Goal: Information Seeking & Learning: Understand process/instructions

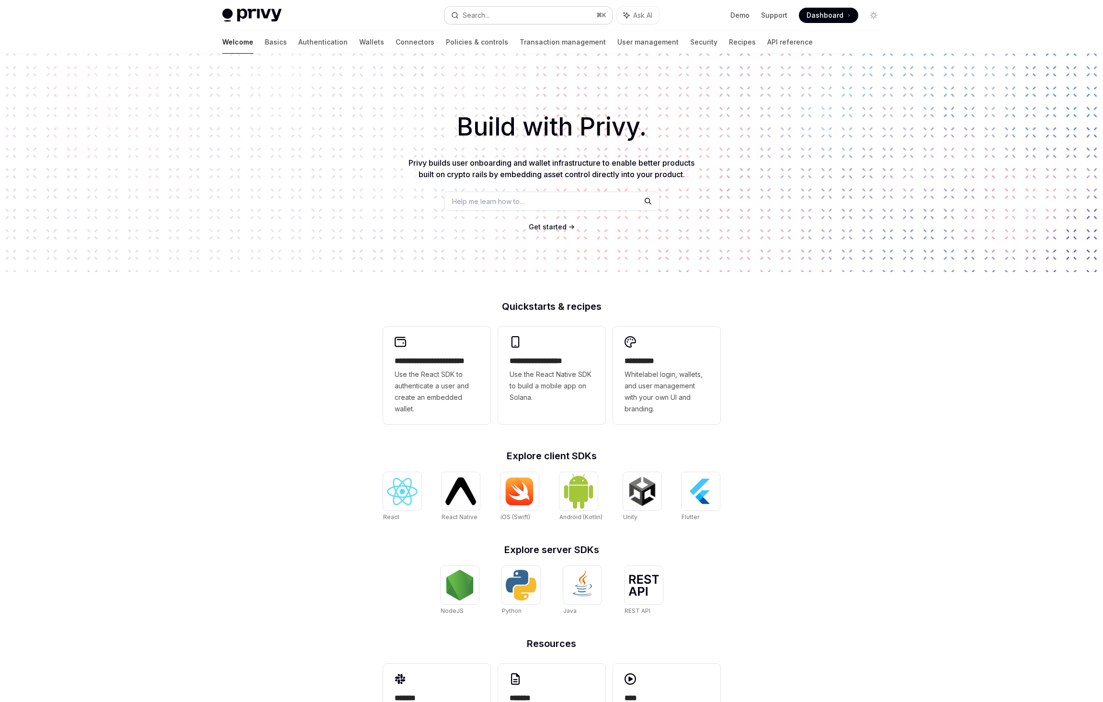
click at [567, 21] on button "Search... ⌘ K" at bounding box center [528, 15] width 168 height 17
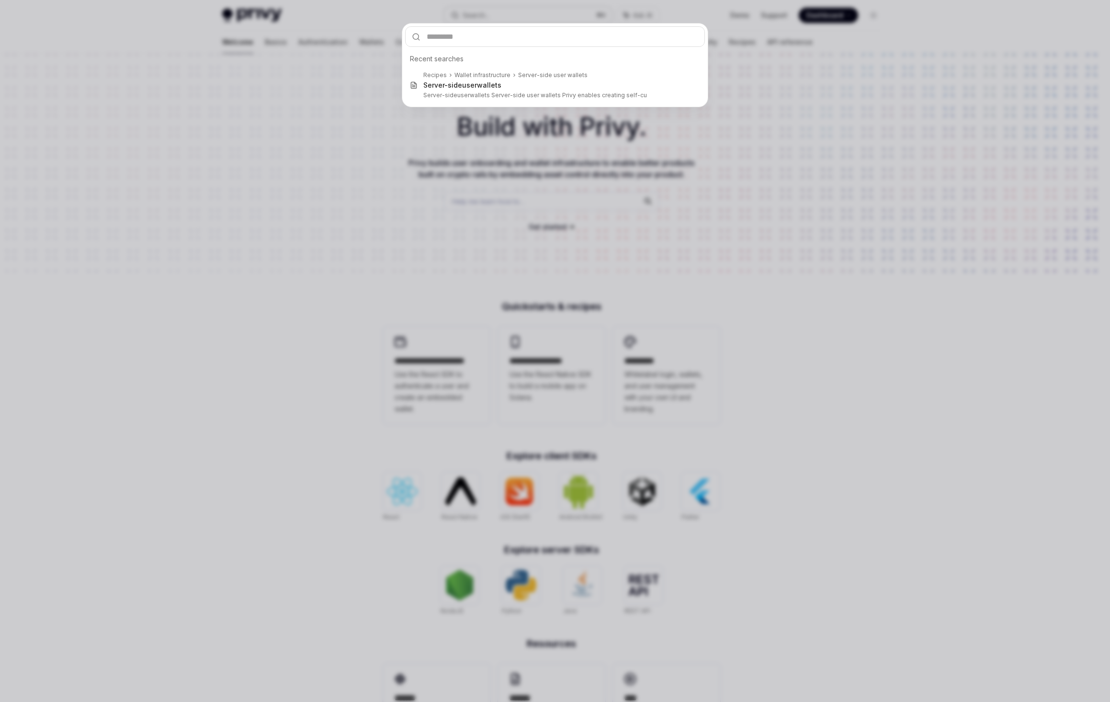
type input "**********"
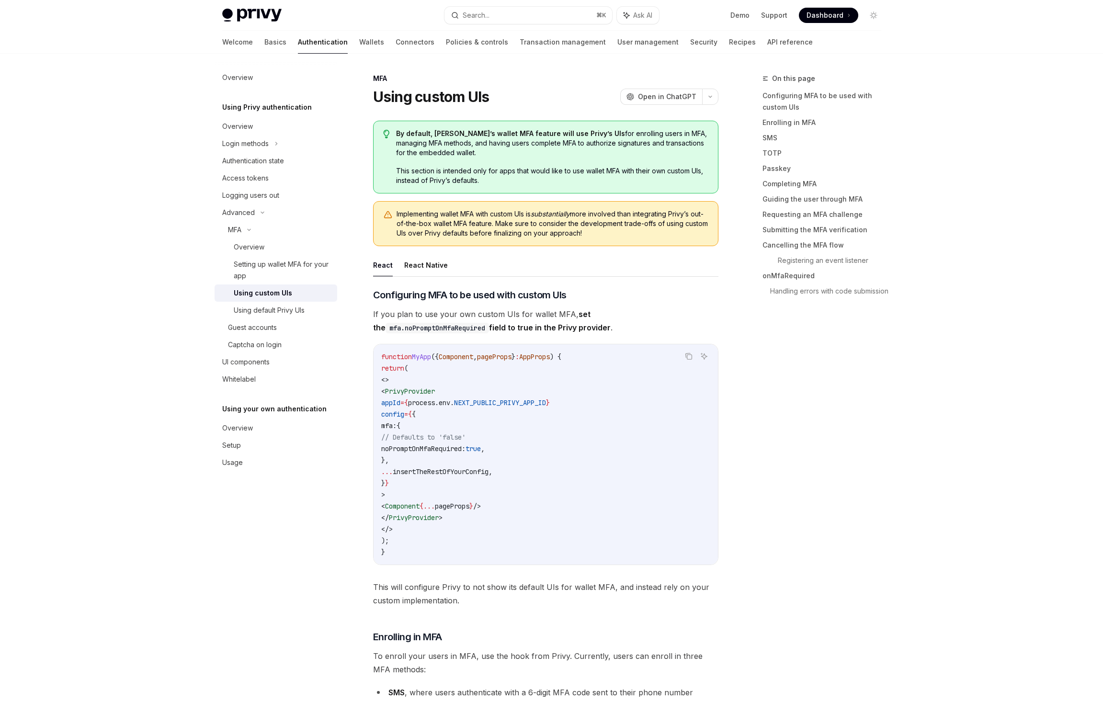
scroll to position [54, 0]
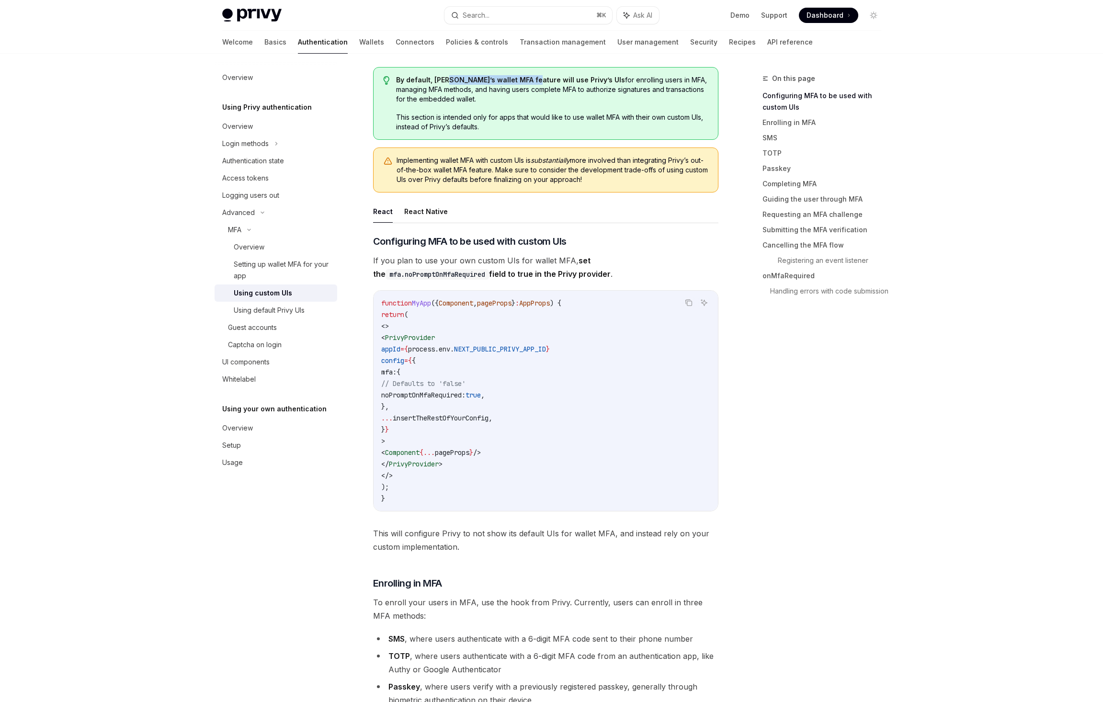
drag, startPoint x: 445, startPoint y: 78, endPoint x: 526, endPoint y: 79, distance: 80.4
click at [526, 79] on strong "By default, [PERSON_NAME]’s wallet MFA feature will use Privy’s UIs" at bounding box center [510, 80] width 229 height 8
drag, startPoint x: 564, startPoint y: 79, endPoint x: 496, endPoint y: 80, distance: 68.0
click at [496, 80] on strong "By default, [PERSON_NAME]’s wallet MFA feature will use Privy’s UIs" at bounding box center [510, 80] width 229 height 8
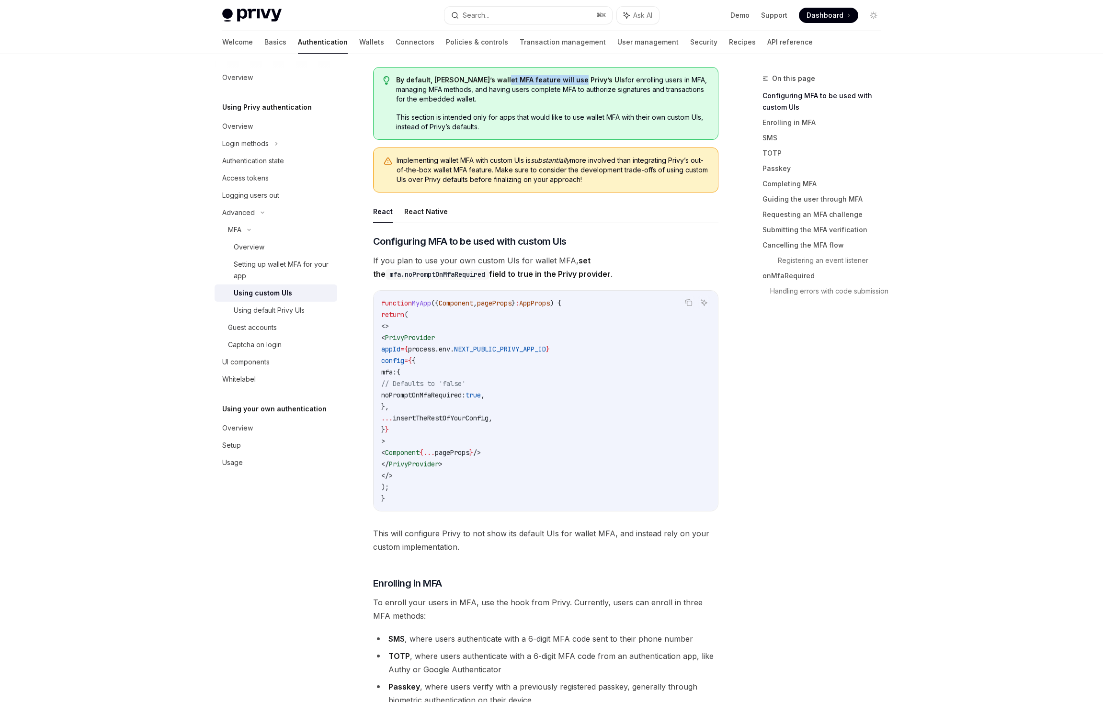
click at [496, 80] on strong "By default, [PERSON_NAME]’s wallet MFA feature will use Privy’s UIs" at bounding box center [510, 80] width 229 height 8
click at [502, 371] on code "function MyApp ({ Component , pageProps } : AppProps ) { return ( <> < PrivyPro…" at bounding box center [545, 400] width 329 height 207
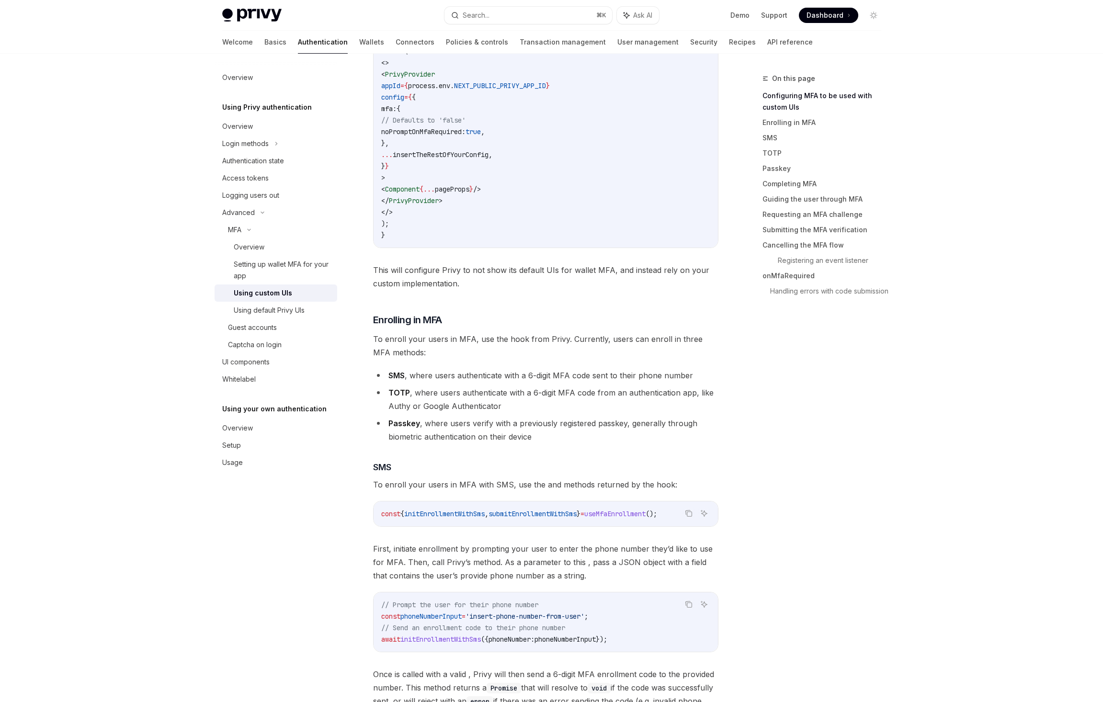
scroll to position [329, 0]
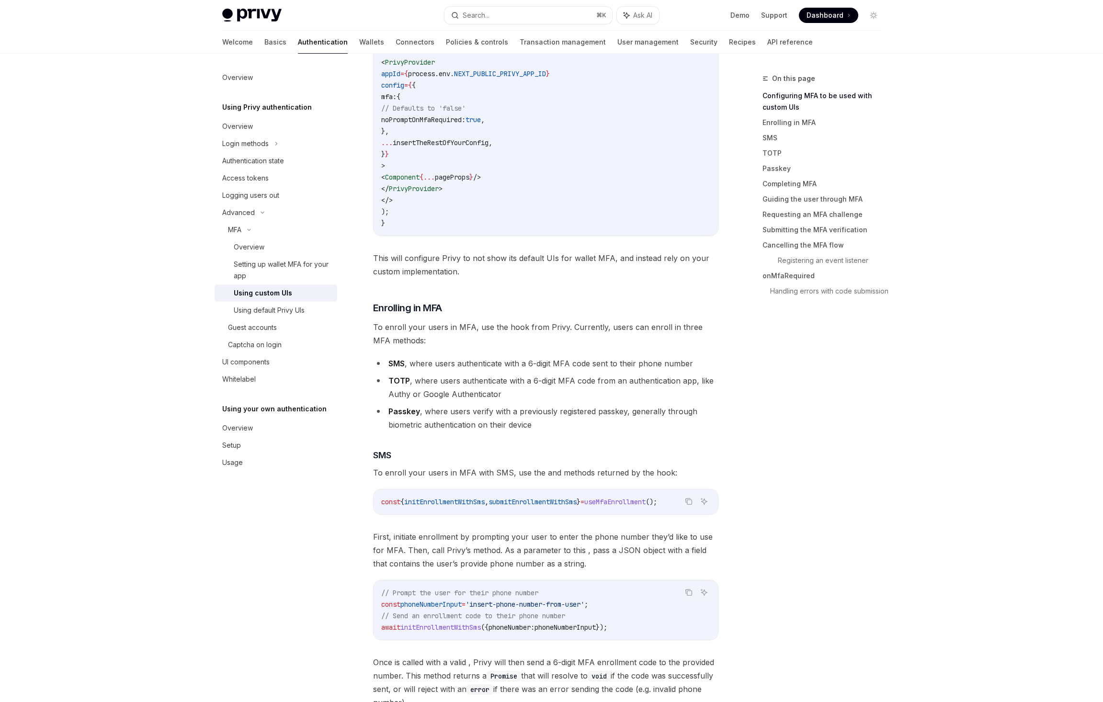
click at [438, 504] on span "initEnrollmentWithSms" at bounding box center [444, 501] width 80 height 9
click at [529, 493] on div "const { initEnrollmentWithSms , submitEnrollmentWithSms } = useMfaEnrollment ();" at bounding box center [545, 501] width 344 height 25
click at [473, 503] on span "initEnrollmentWithSms" at bounding box center [444, 501] width 80 height 9
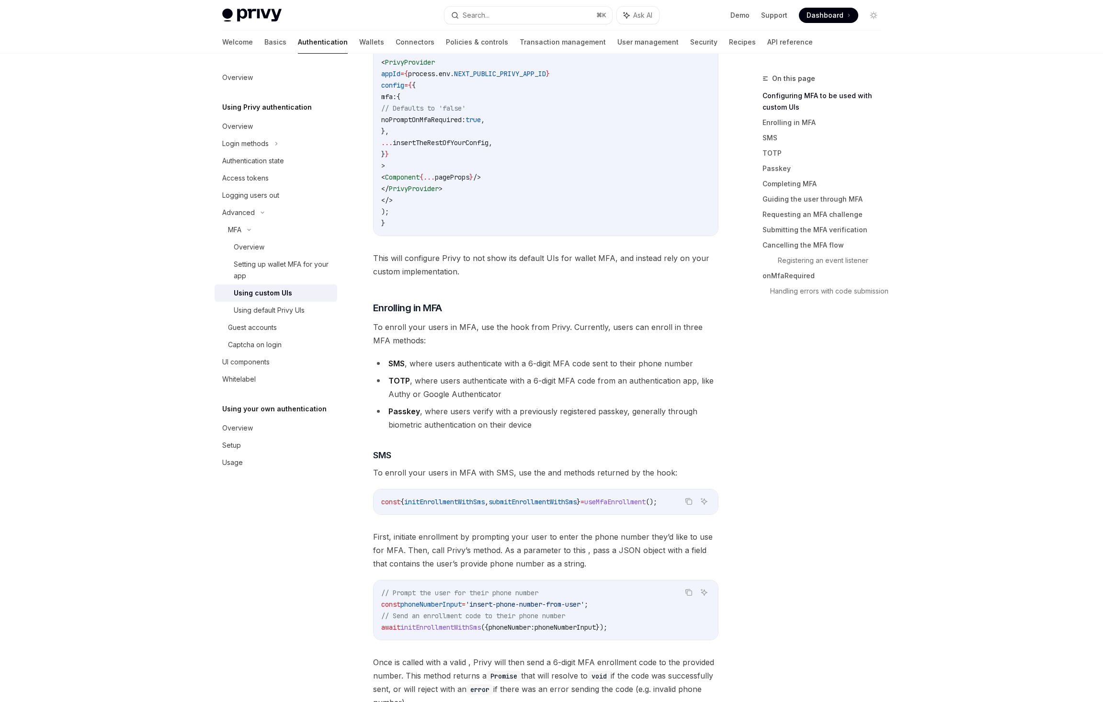
click at [534, 502] on span "submitEnrollmentWithSms" at bounding box center [532, 501] width 88 height 9
drag, startPoint x: 513, startPoint y: 529, endPoint x: 479, endPoint y: 530, distance: 34.0
click at [479, 530] on span "First, initiate enrollment by prompting your user to enter the phone number the…" at bounding box center [545, 550] width 345 height 40
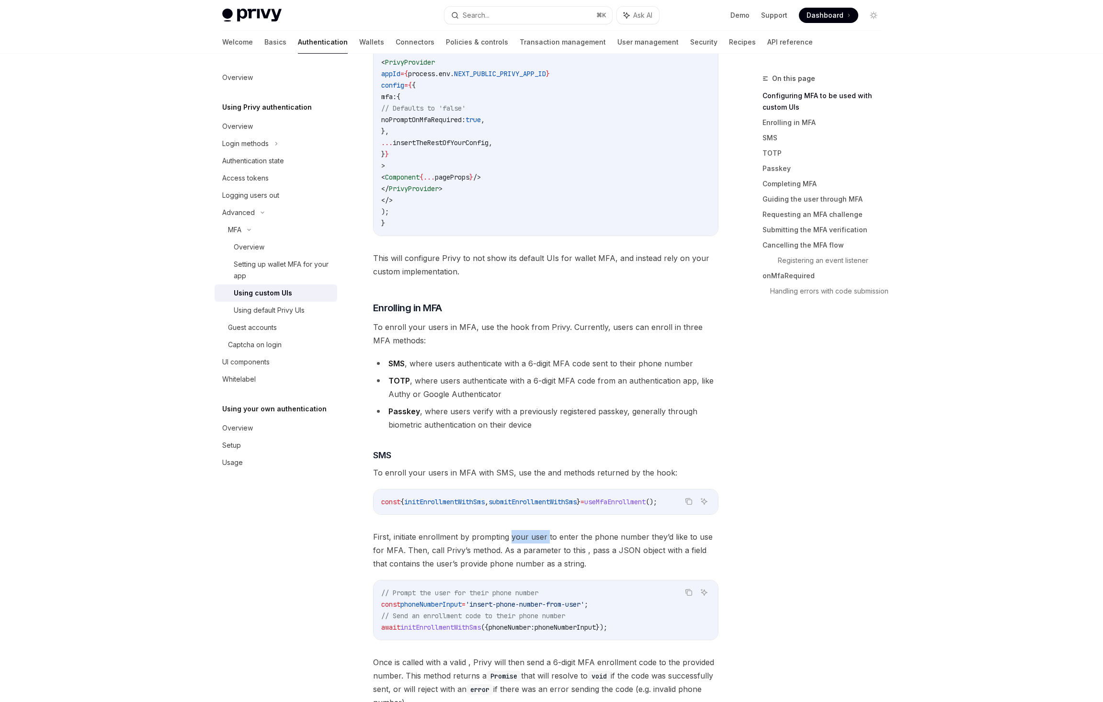
drag, startPoint x: 547, startPoint y: 531, endPoint x: 509, endPoint y: 531, distance: 37.8
click at [509, 531] on span "First, initiate enrollment by prompting your user to enter the phone number the…" at bounding box center [545, 550] width 345 height 40
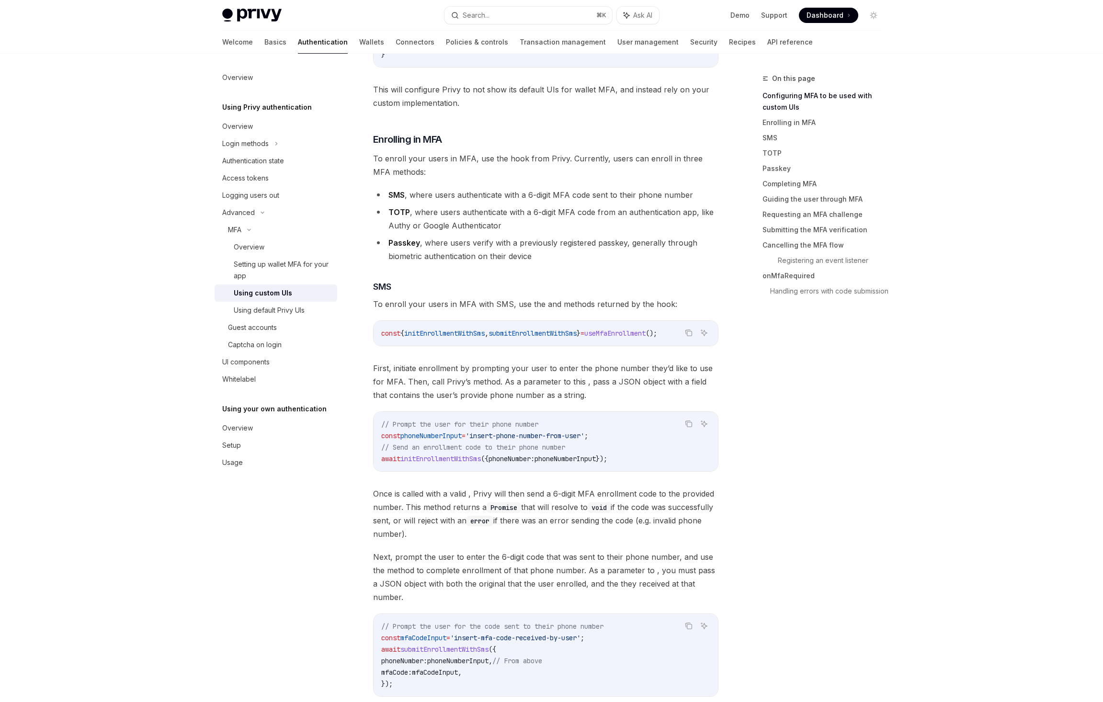
click at [457, 437] on span "phoneNumberInput" at bounding box center [430, 435] width 61 height 9
drag, startPoint x: 496, startPoint y: 433, endPoint x: 576, endPoint y: 433, distance: 80.9
click at [576, 433] on span "'insert-phone-number-from-user'" at bounding box center [524, 435] width 119 height 9
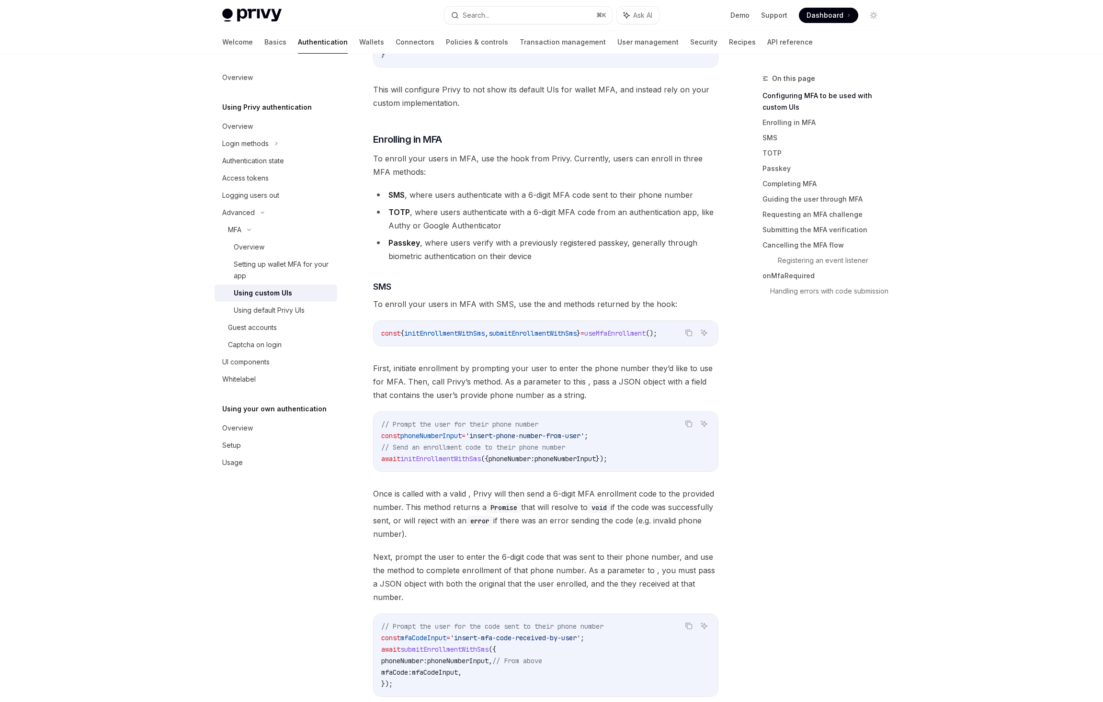
click at [573, 460] on span "phoneNumberInput" at bounding box center [564, 458] width 61 height 9
drag, startPoint x: 398, startPoint y: 368, endPoint x: 514, endPoint y: 368, distance: 115.9
click at [514, 368] on span "First, initiate enrollment by prompting your user to enter the phone number the…" at bounding box center [545, 381] width 345 height 40
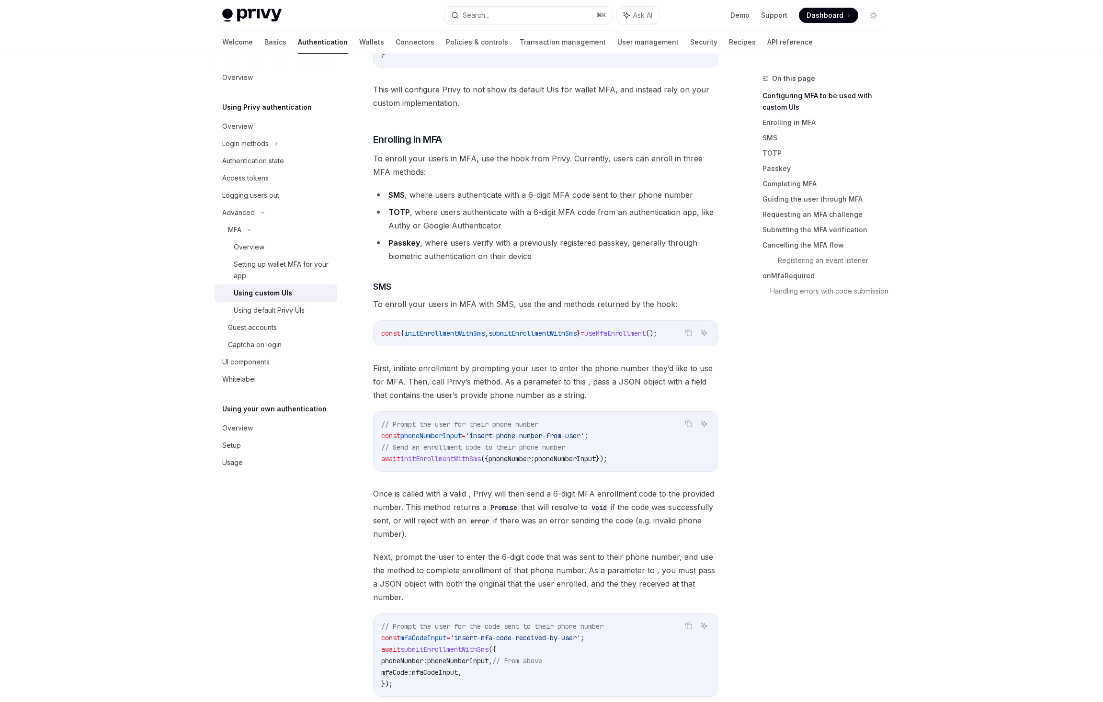
click at [541, 334] on span "submitEnrollmentWithSms" at bounding box center [532, 333] width 88 height 9
click at [452, 336] on span "initEnrollmentWithSms" at bounding box center [444, 333] width 80 height 9
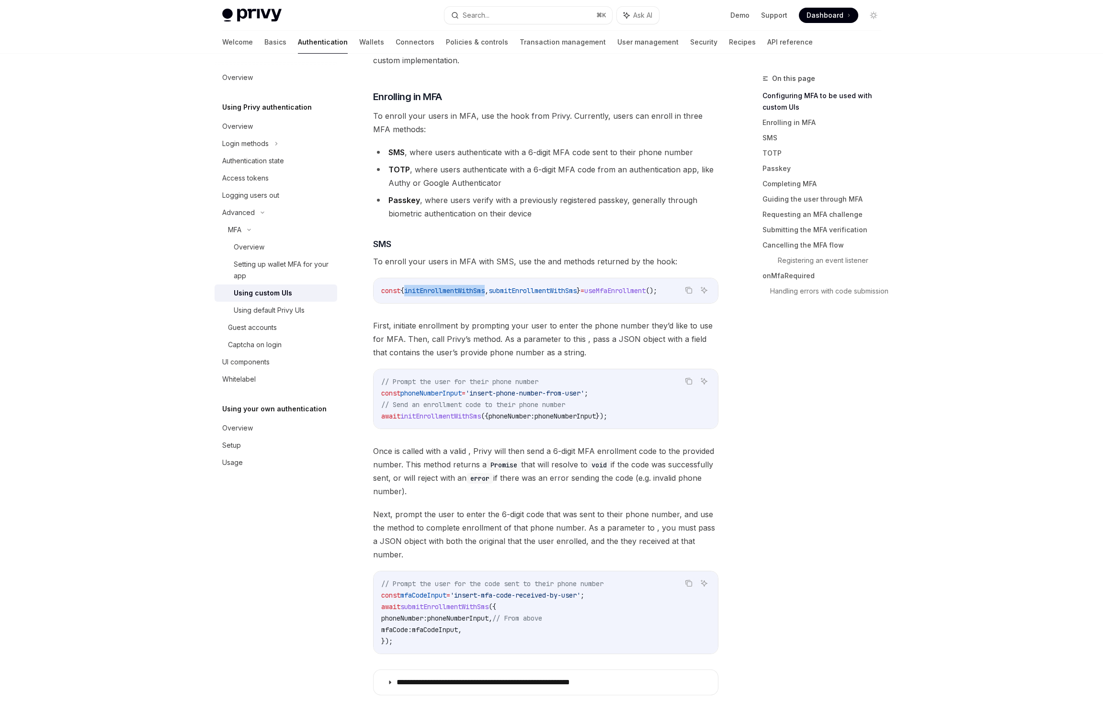
scroll to position [542, 0]
click at [422, 589] on span "mfaCodeInput" at bounding box center [423, 593] width 46 height 9
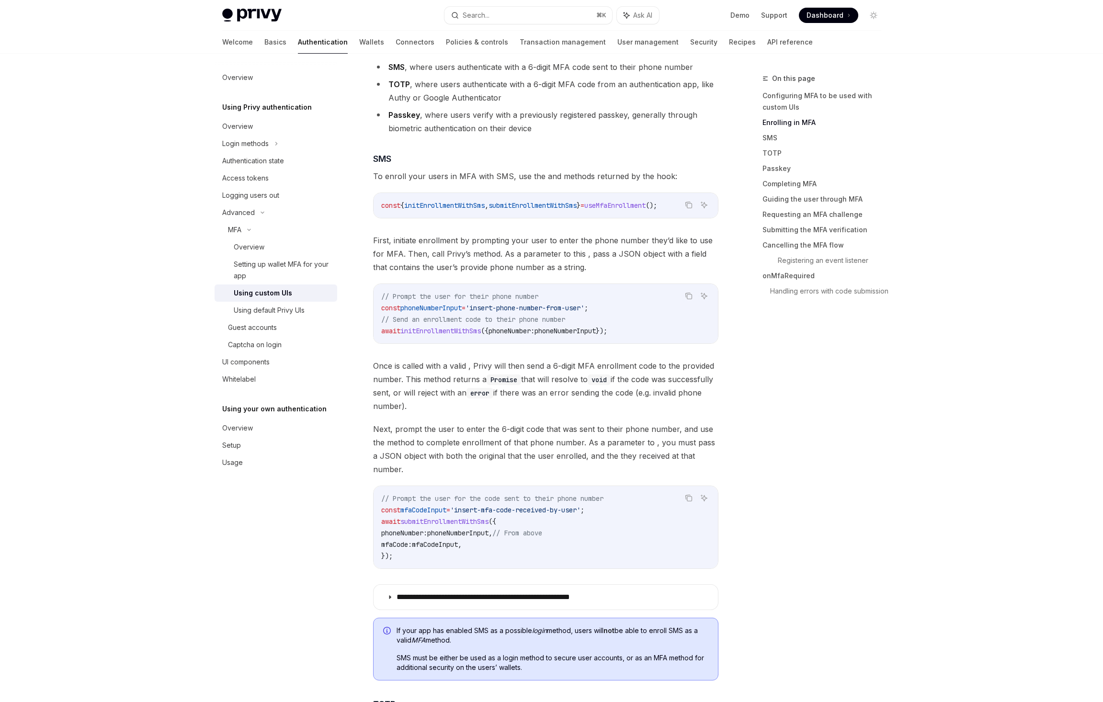
scroll to position [656, 0]
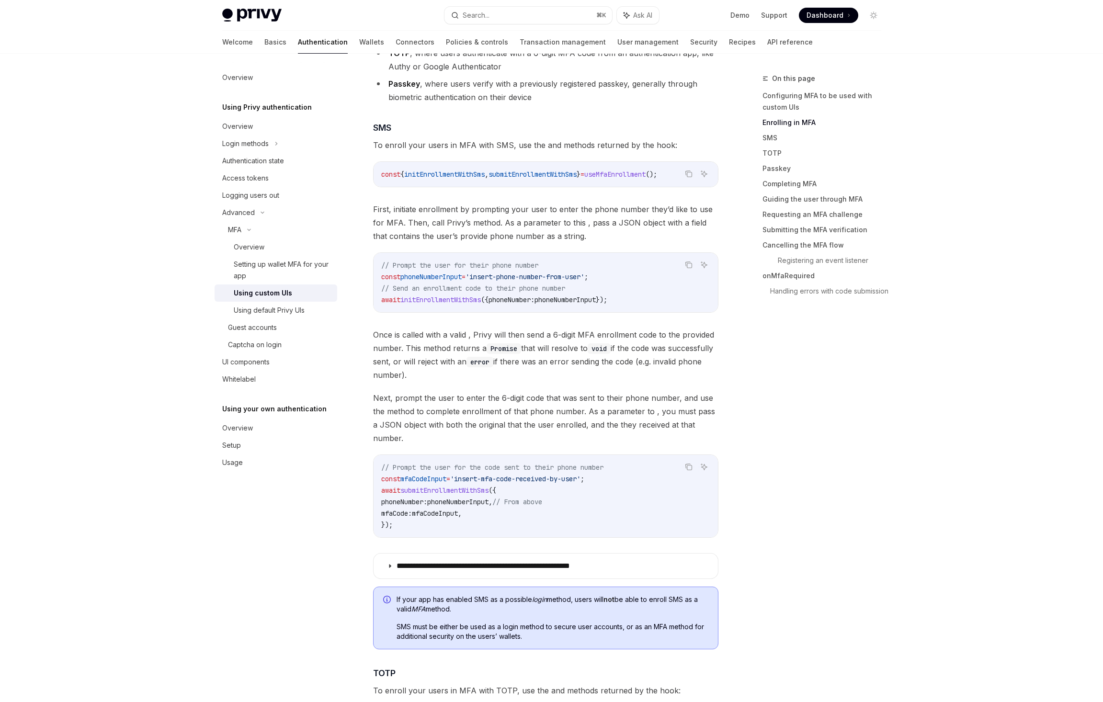
click at [462, 175] on span "initEnrollmentWithSms" at bounding box center [444, 174] width 80 height 9
copy span "initEnrollmentWithSms"
click at [522, 298] on span "phoneNumber:" at bounding box center [511, 299] width 46 height 9
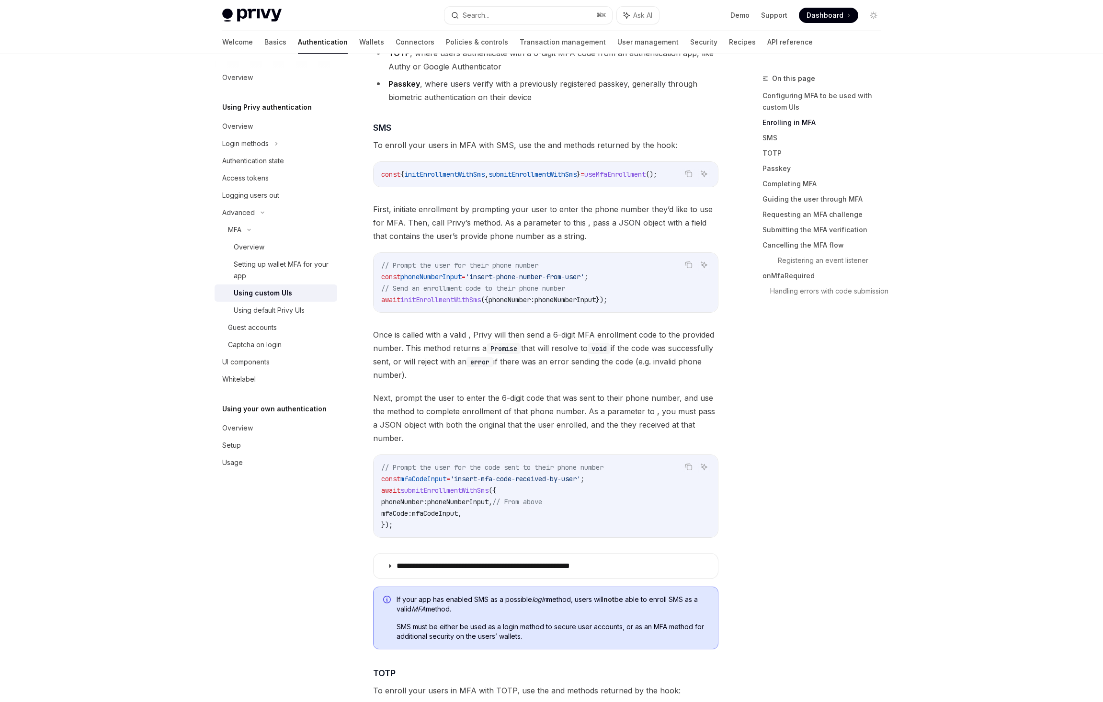
click at [579, 300] on span "phoneNumberInput" at bounding box center [564, 299] width 61 height 9
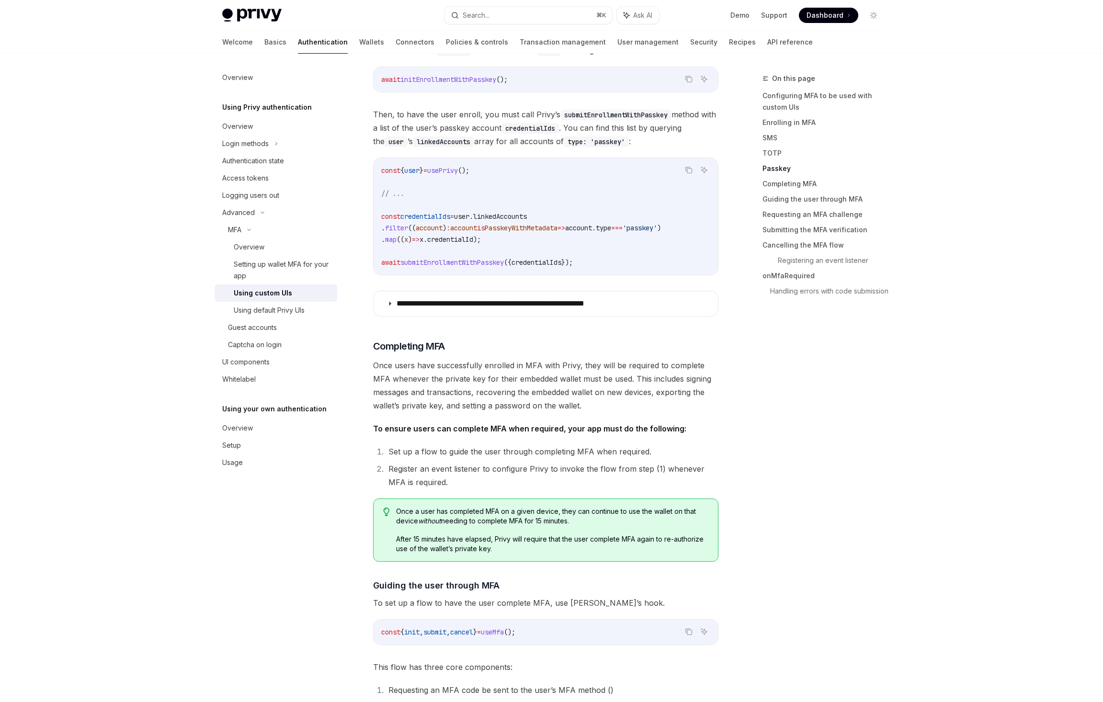
scroll to position [2012, 0]
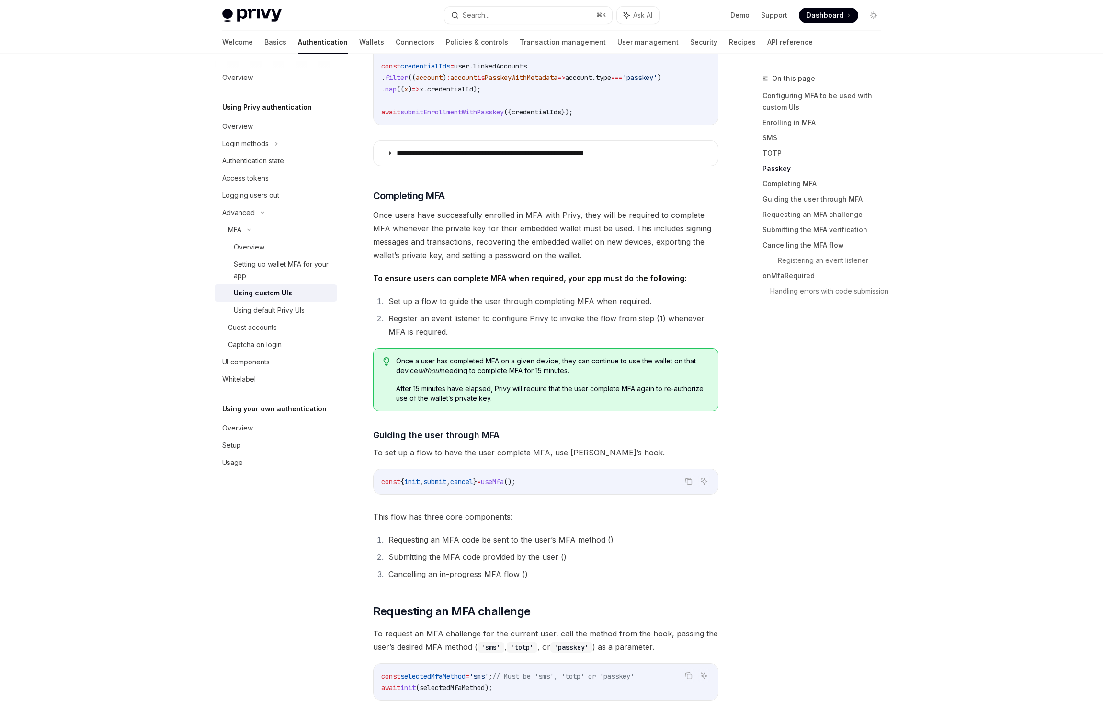
click at [438, 478] on span "submit" at bounding box center [434, 481] width 23 height 9
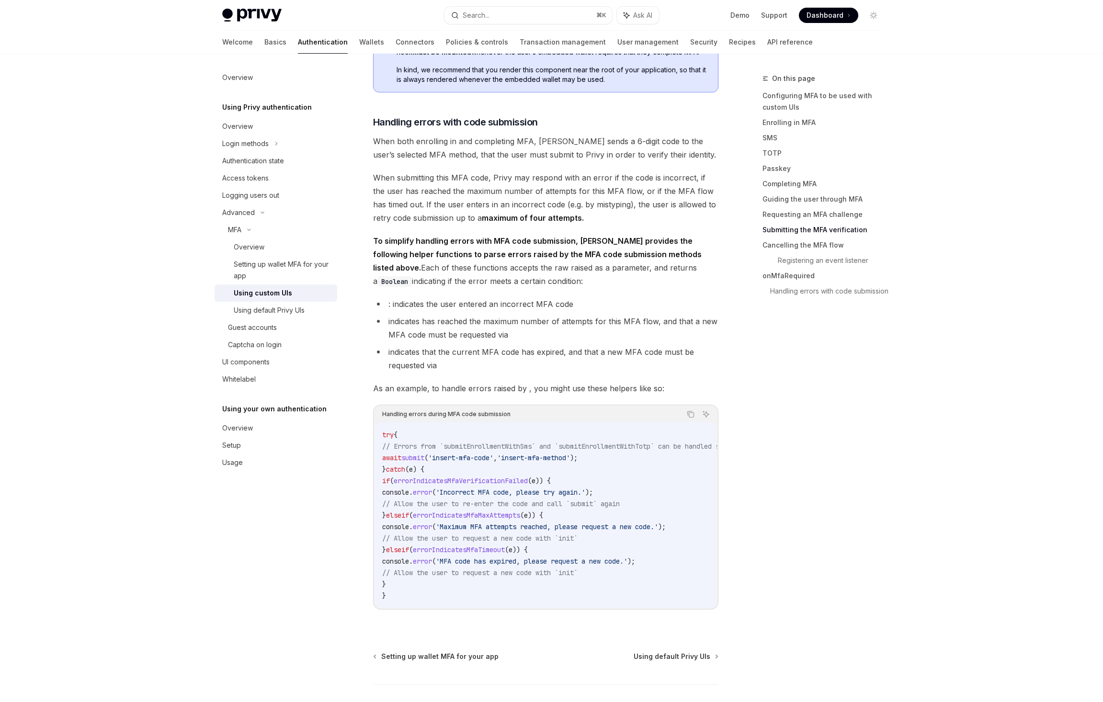
scroll to position [0, 0]
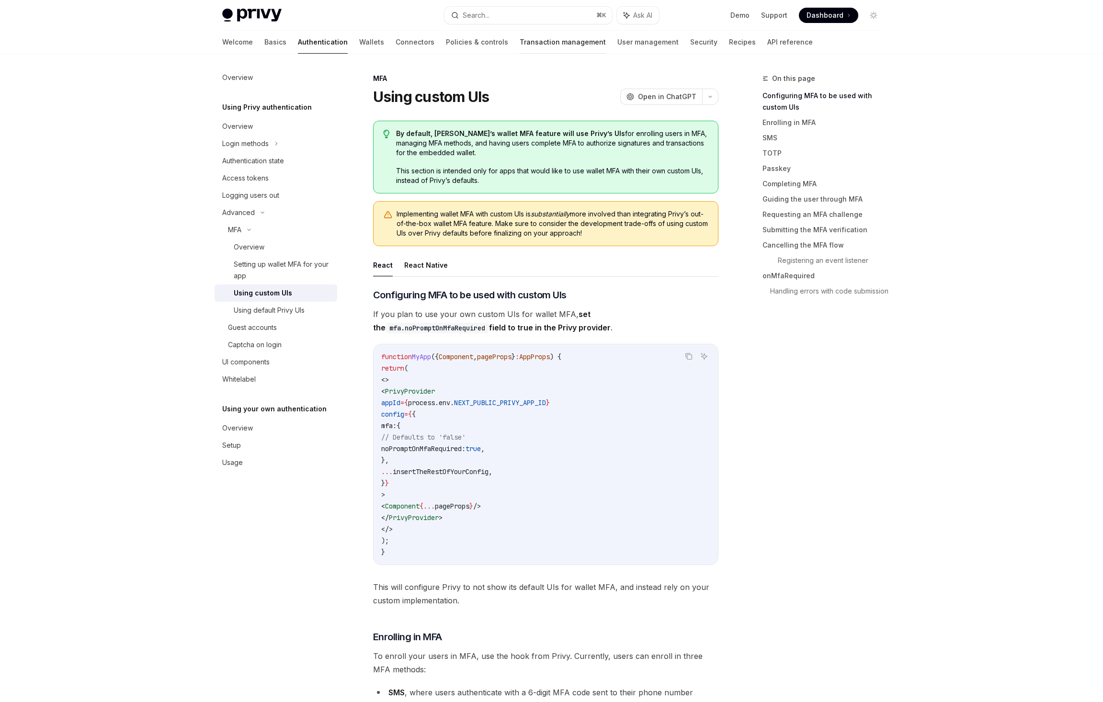
click at [519, 48] on link "Transaction management" at bounding box center [562, 42] width 86 height 23
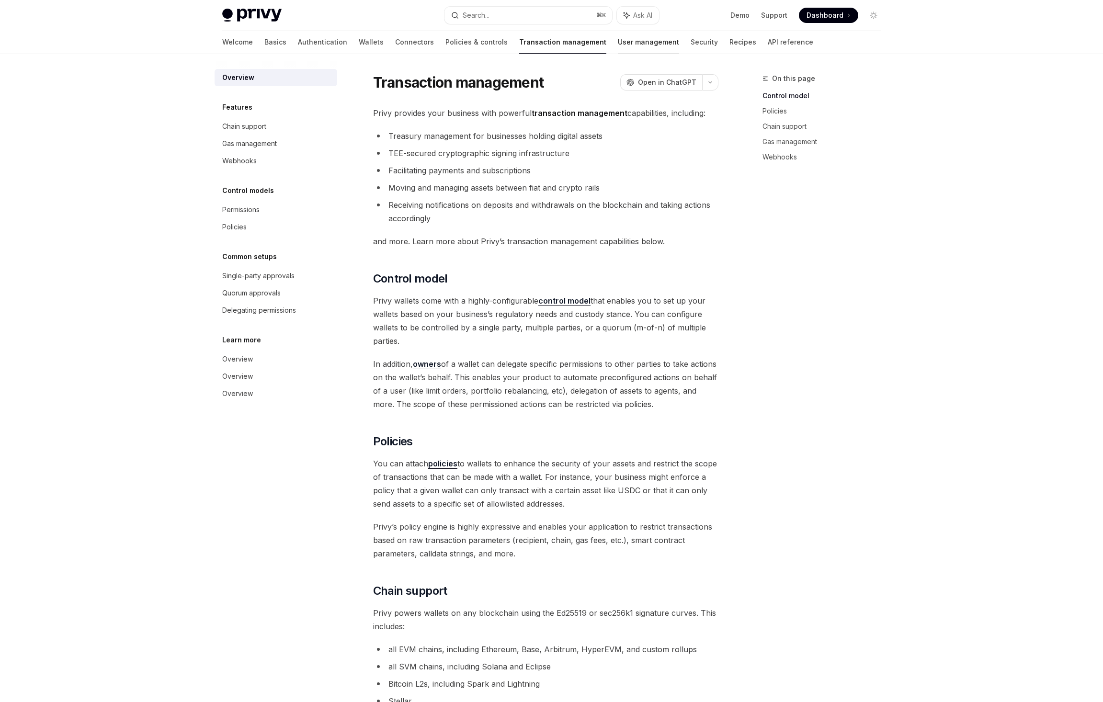
click at [618, 43] on link "User management" at bounding box center [648, 42] width 61 height 23
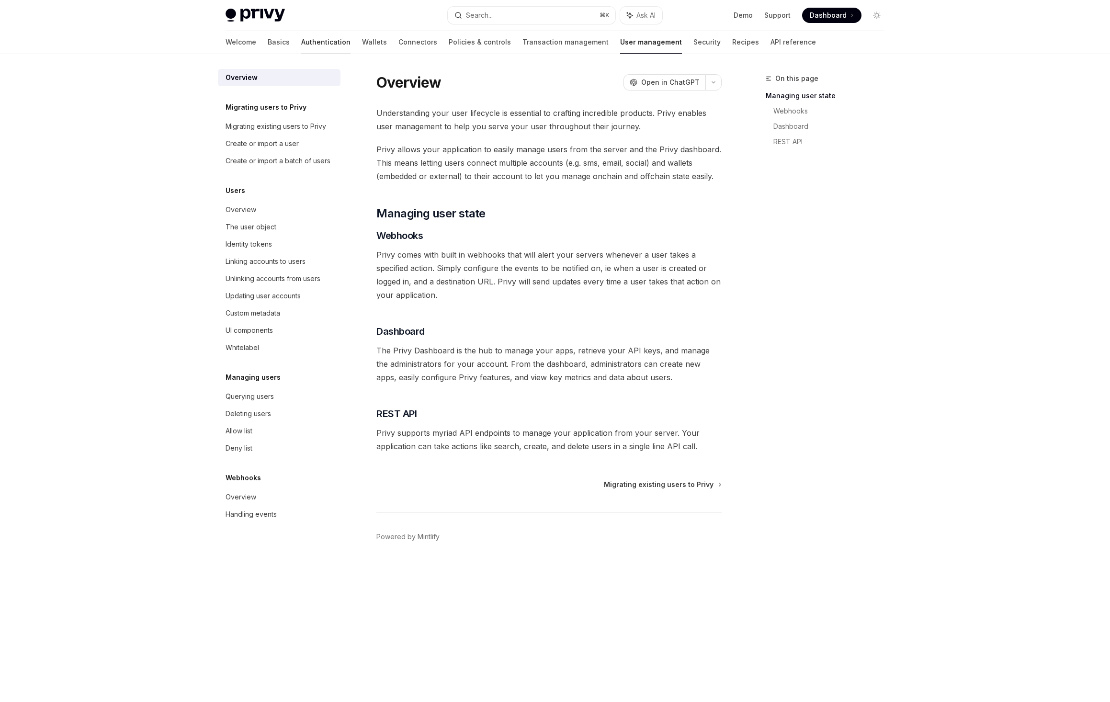
click at [301, 44] on link "Authentication" at bounding box center [325, 42] width 49 height 23
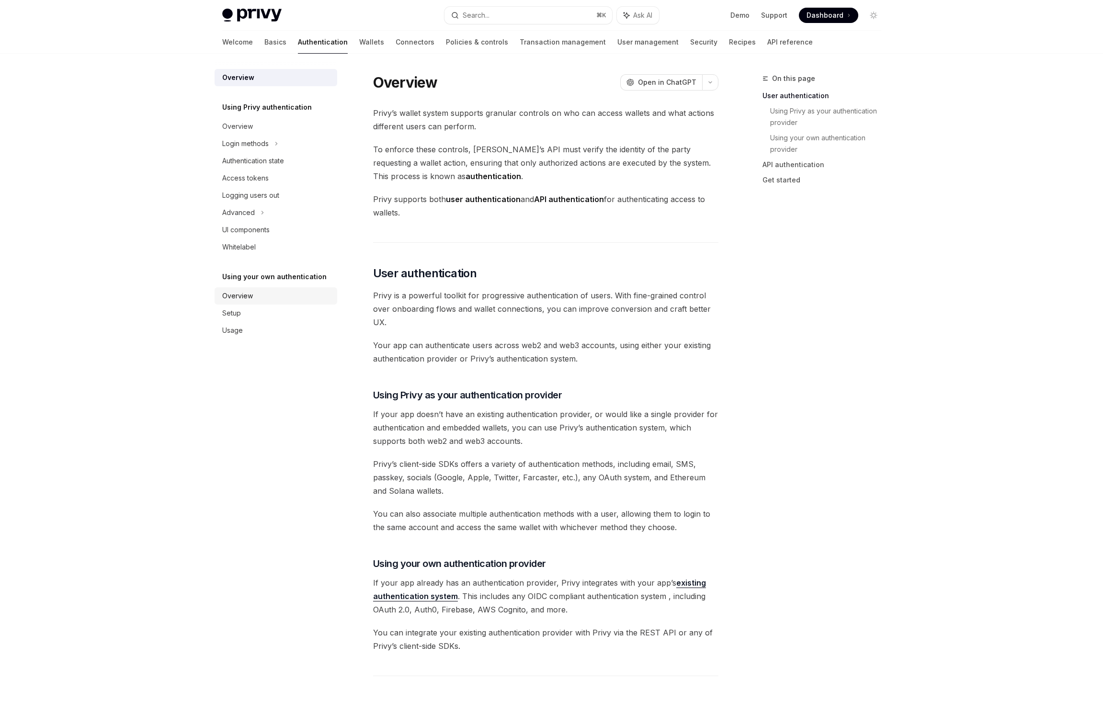
click at [260, 298] on div "Overview" at bounding box center [276, 295] width 109 height 11
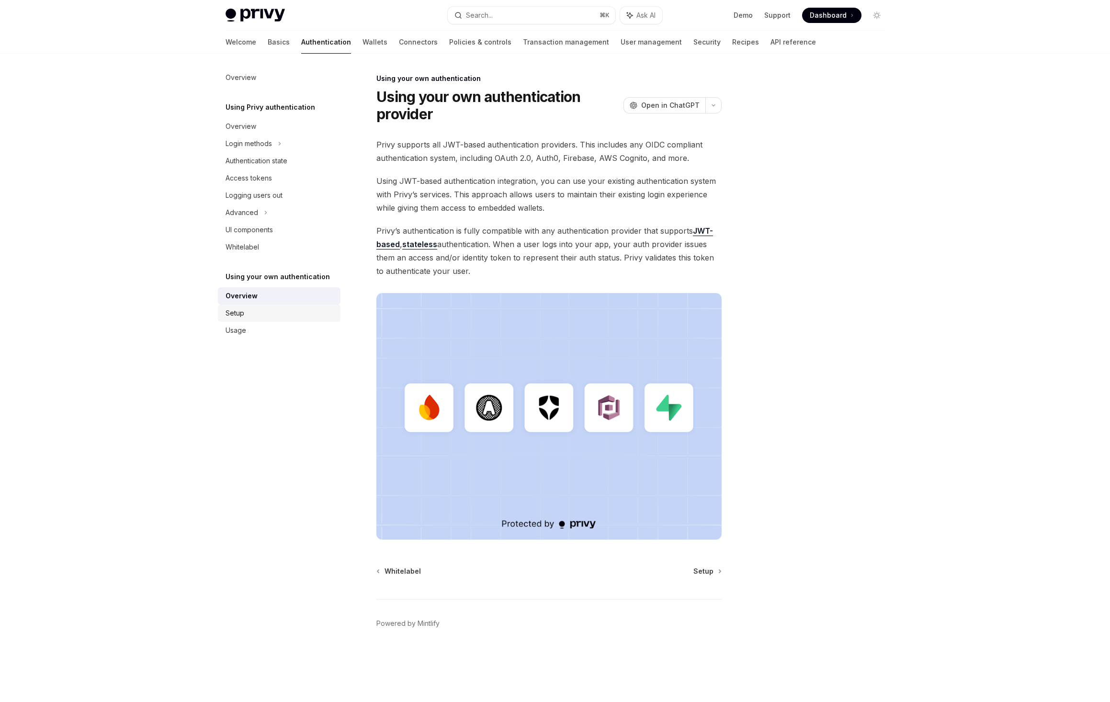
click at [264, 315] on div "Setup" at bounding box center [279, 312] width 109 height 11
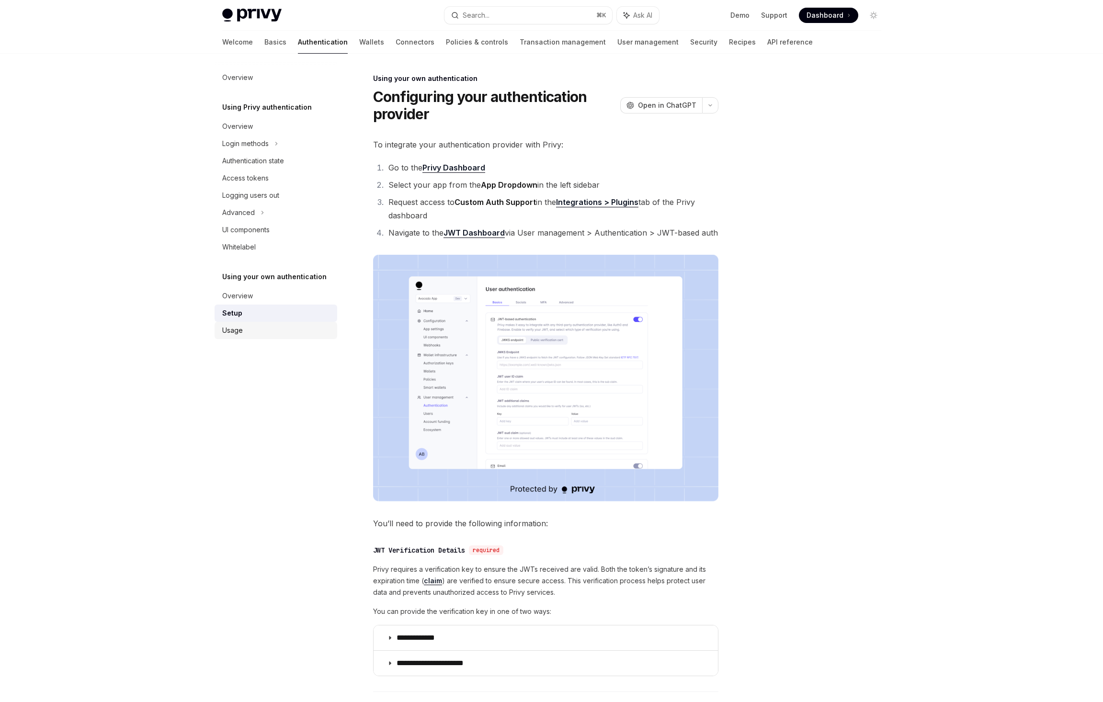
click at [281, 326] on div "Usage" at bounding box center [276, 330] width 109 height 11
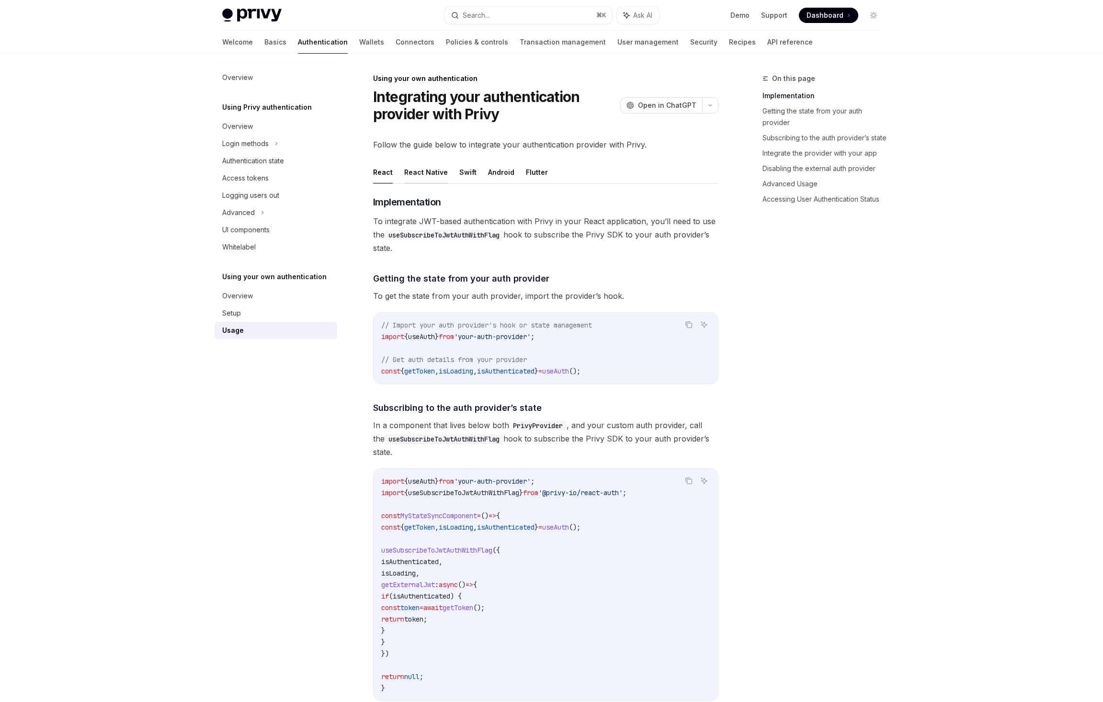
click at [427, 172] on button "React Native" at bounding box center [426, 172] width 44 height 23
type textarea "*"
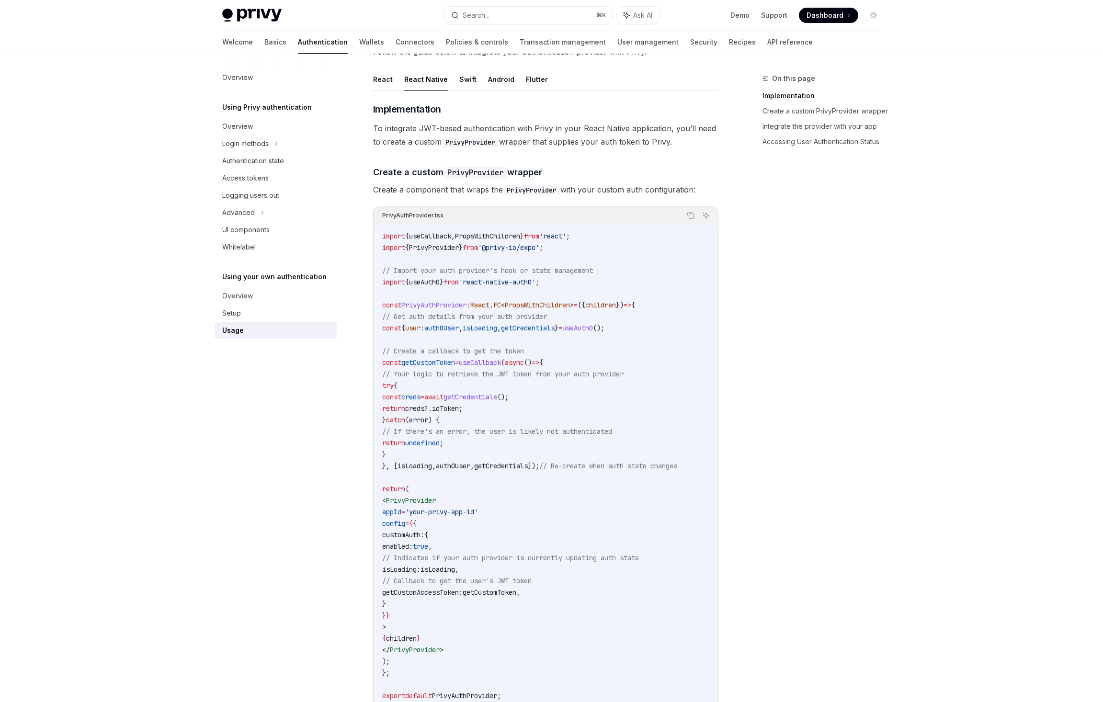
scroll to position [167, 0]
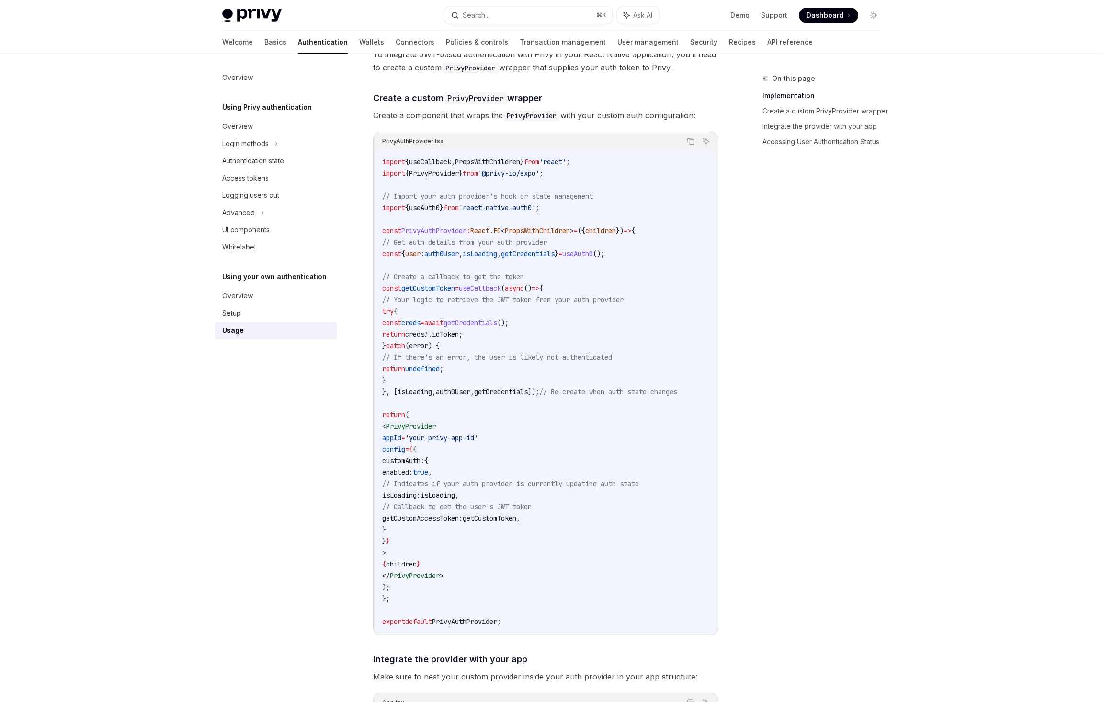
click at [401, 435] on span "appId" at bounding box center [391, 437] width 19 height 9
click at [401, 440] on span "appId" at bounding box center [391, 437] width 19 height 9
drag, startPoint x: 496, startPoint y: 482, endPoint x: 639, endPoint y: 488, distance: 142.8
click at [639, 488] on code "import { useCallback , PropsWithChildren } from 'react' ; import { PrivyProvide…" at bounding box center [545, 391] width 327 height 471
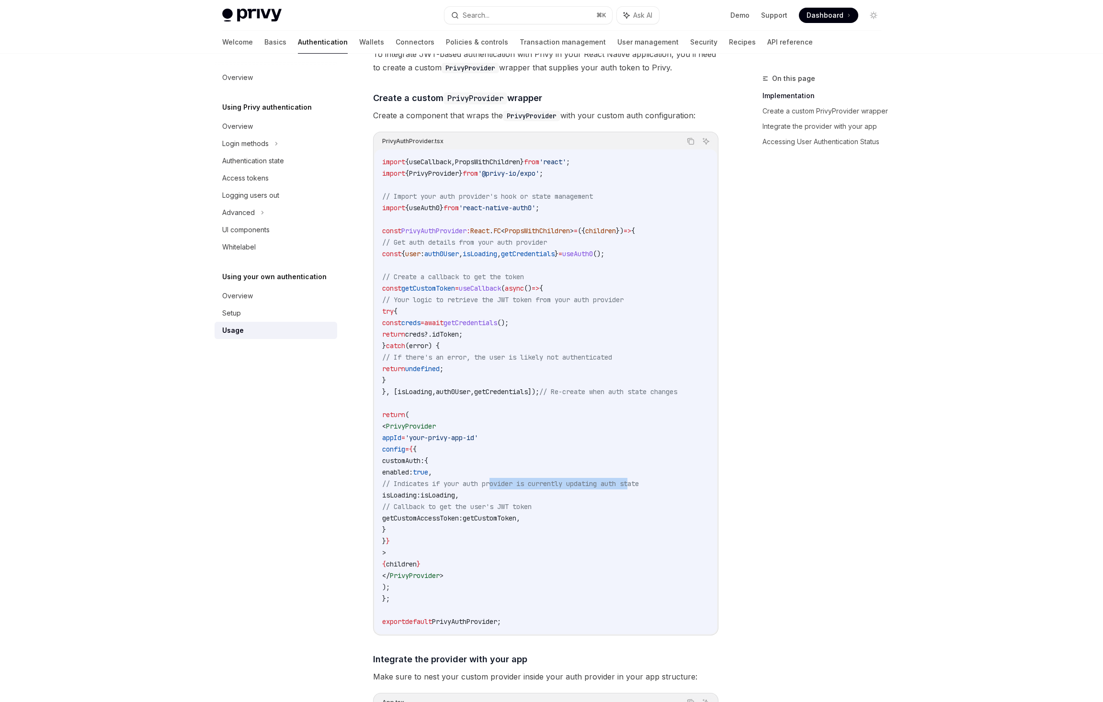
click at [639, 488] on code "import { useCallback , PropsWithChildren } from 'react' ; import { PrivyProvide…" at bounding box center [545, 391] width 327 height 471
click at [413, 468] on span "enabled:" at bounding box center [397, 472] width 31 height 9
click at [420, 492] on span "isLoading:" at bounding box center [401, 495] width 38 height 9
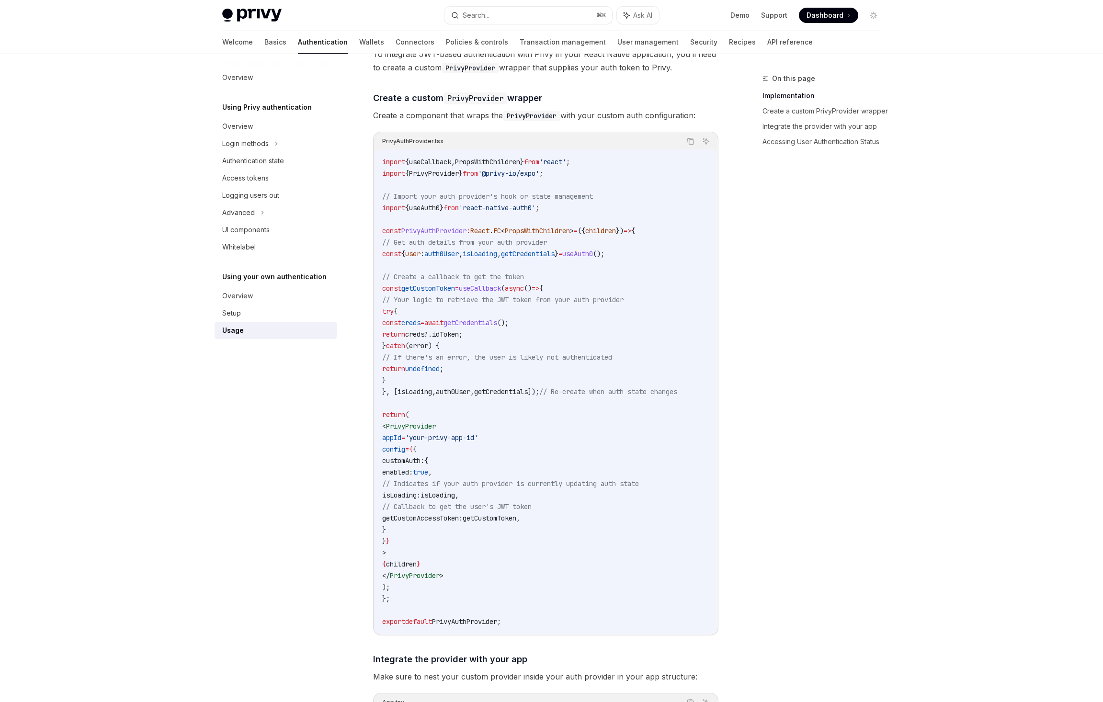
click at [420, 492] on span "isLoading:" at bounding box center [401, 495] width 38 height 9
drag, startPoint x: 491, startPoint y: 506, endPoint x: 604, endPoint y: 510, distance: 112.6
click at [531, 510] on span "// Callback to get the user's JWT token" at bounding box center [456, 506] width 149 height 9
drag, startPoint x: 608, startPoint y: 509, endPoint x: 493, endPoint y: 502, distance: 115.1
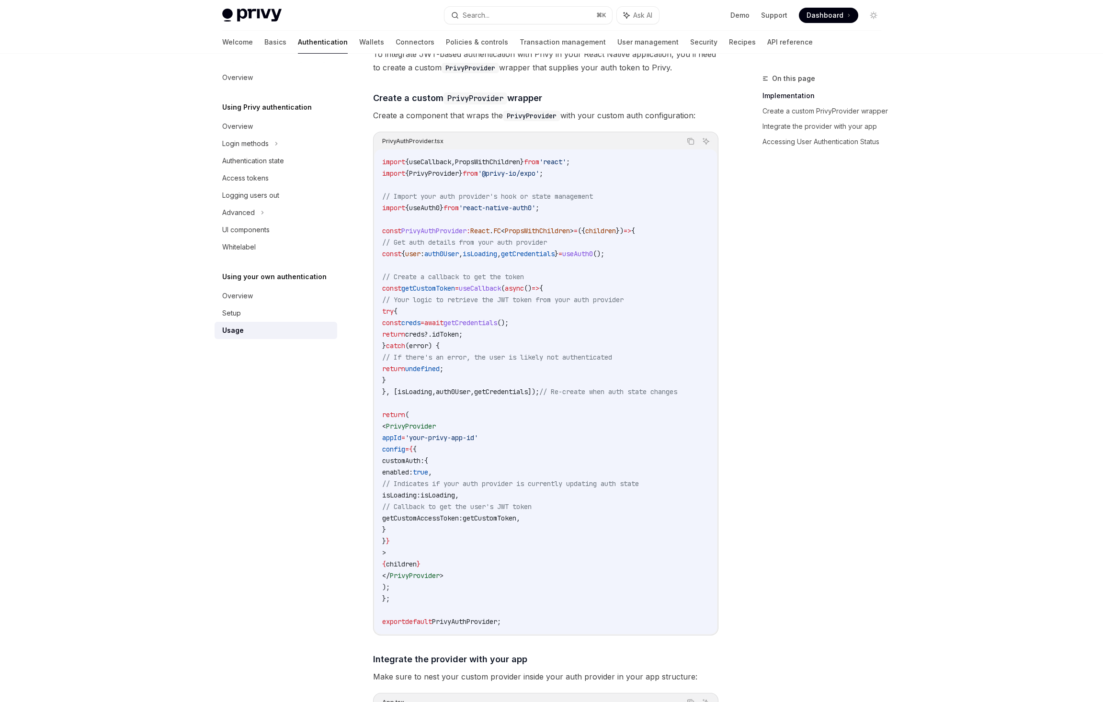
click at [493, 502] on span "// Callback to get the user's JWT token" at bounding box center [456, 506] width 149 height 9
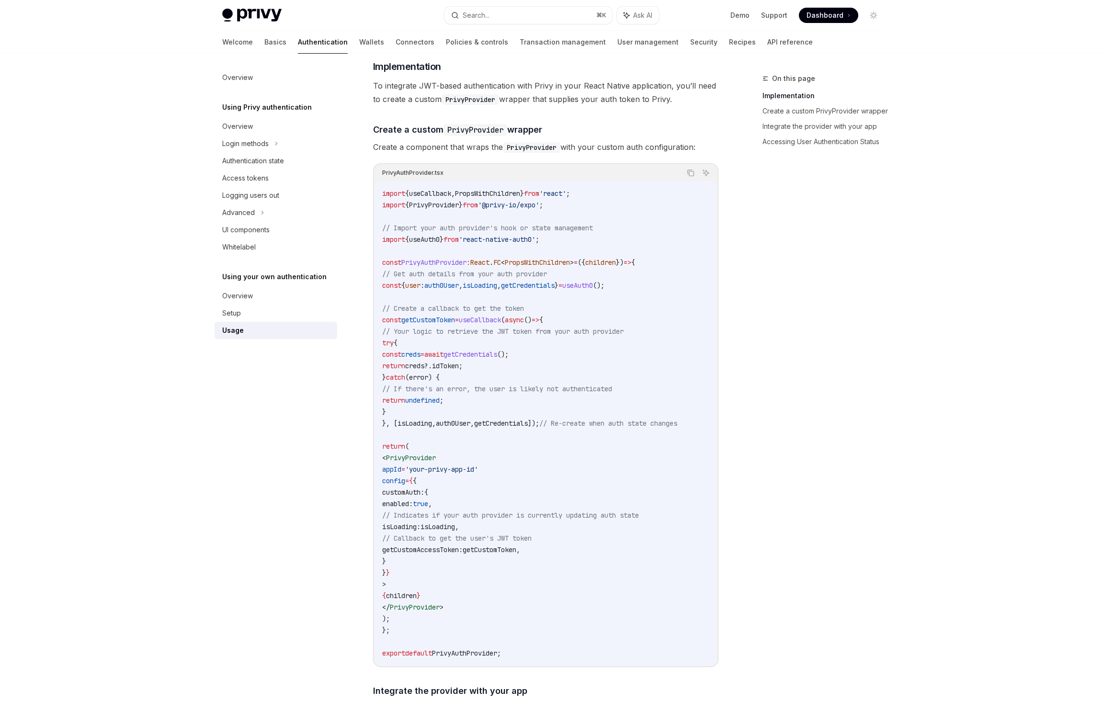
scroll to position [123, 0]
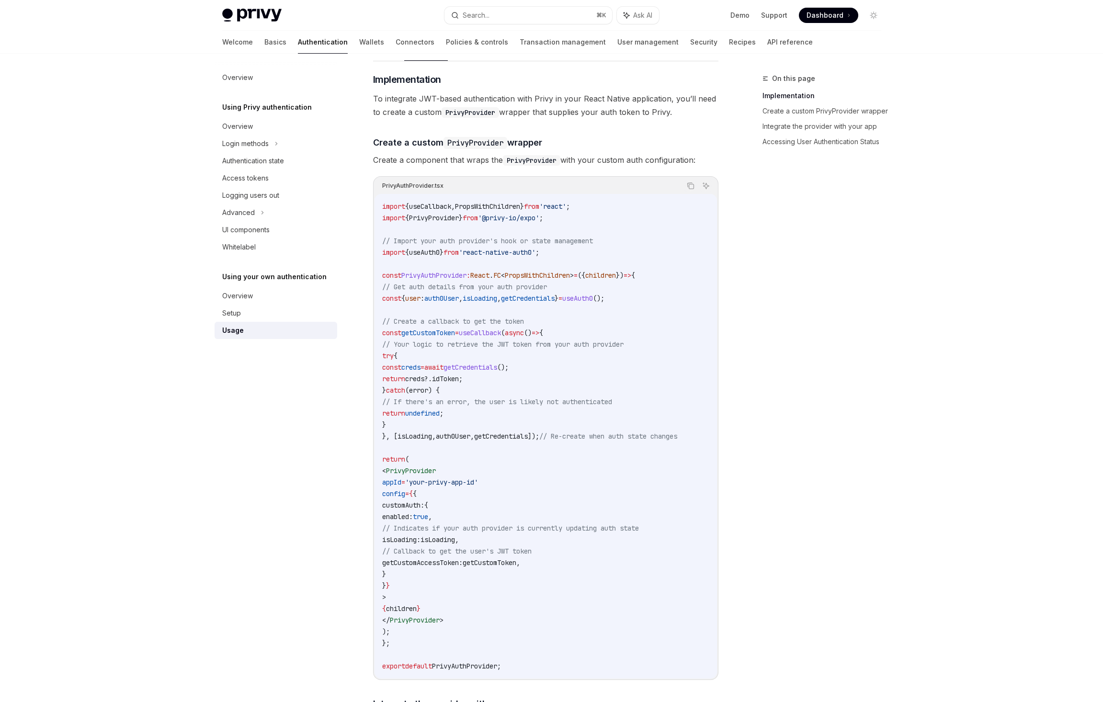
drag, startPoint x: 441, startPoint y: 320, endPoint x: 536, endPoint y: 318, distance: 94.3
click at [524, 318] on span "// Create a callback to get the token" at bounding box center [453, 321] width 142 height 9
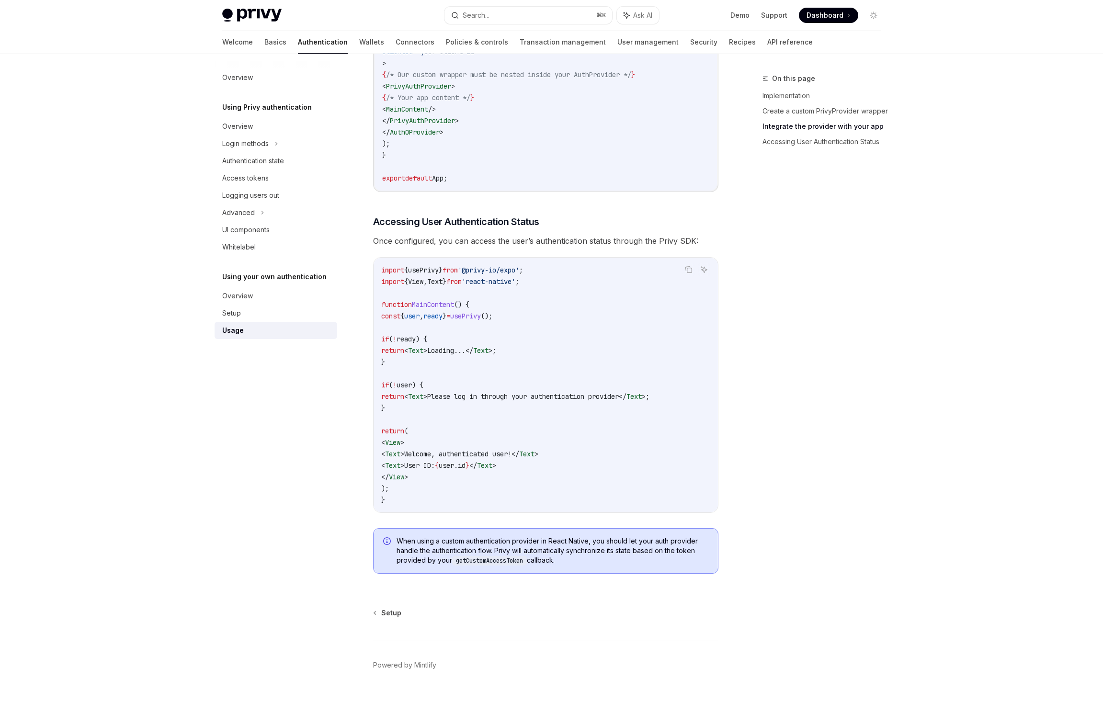
scroll to position [0, 0]
drag, startPoint x: 398, startPoint y: 248, endPoint x: 443, endPoint y: 248, distance: 44.5
click at [442, 248] on span "Once configured, you can access the user’s authentication status through the Pr…" at bounding box center [545, 240] width 345 height 13
click at [443, 248] on span "Once configured, you can access the user’s authentication status through the Pr…" at bounding box center [545, 240] width 345 height 13
drag, startPoint x: 559, startPoint y: 250, endPoint x: 442, endPoint y: 248, distance: 116.8
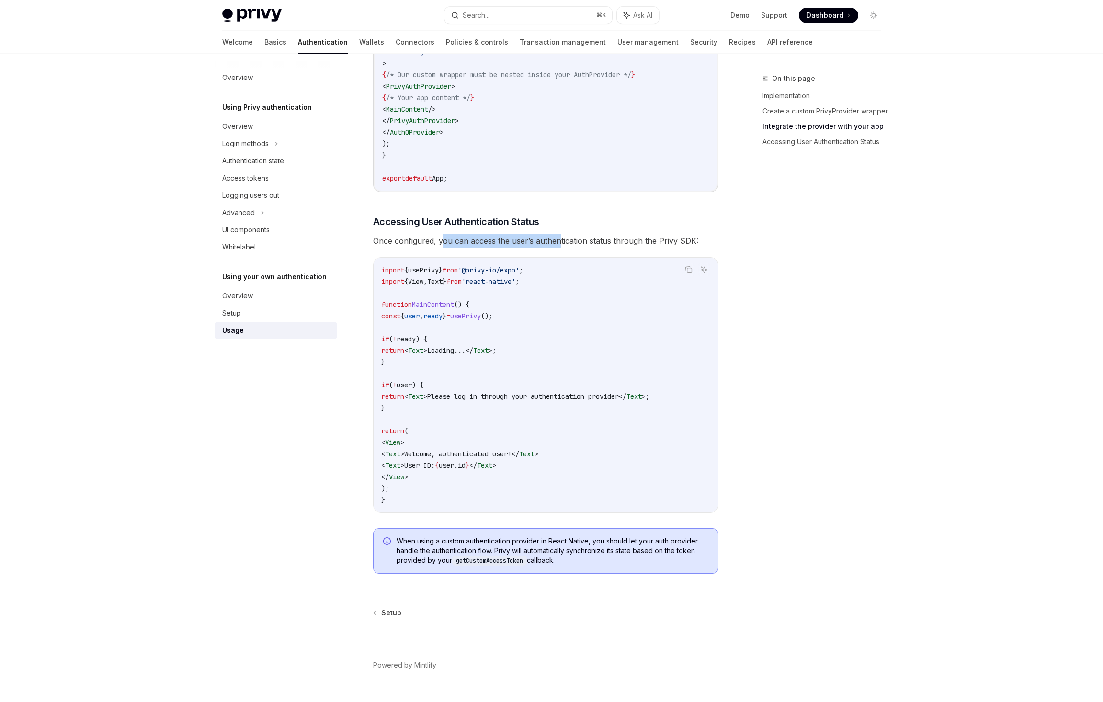
click at [442, 248] on span "Once configured, you can access the user’s authentication status through the Pr…" at bounding box center [545, 240] width 345 height 13
drag, startPoint x: 583, startPoint y: 248, endPoint x: 468, endPoint y: 254, distance: 115.1
click at [468, 248] on span "Once configured, you can access the user’s authentication status through the Pr…" at bounding box center [545, 240] width 345 height 13
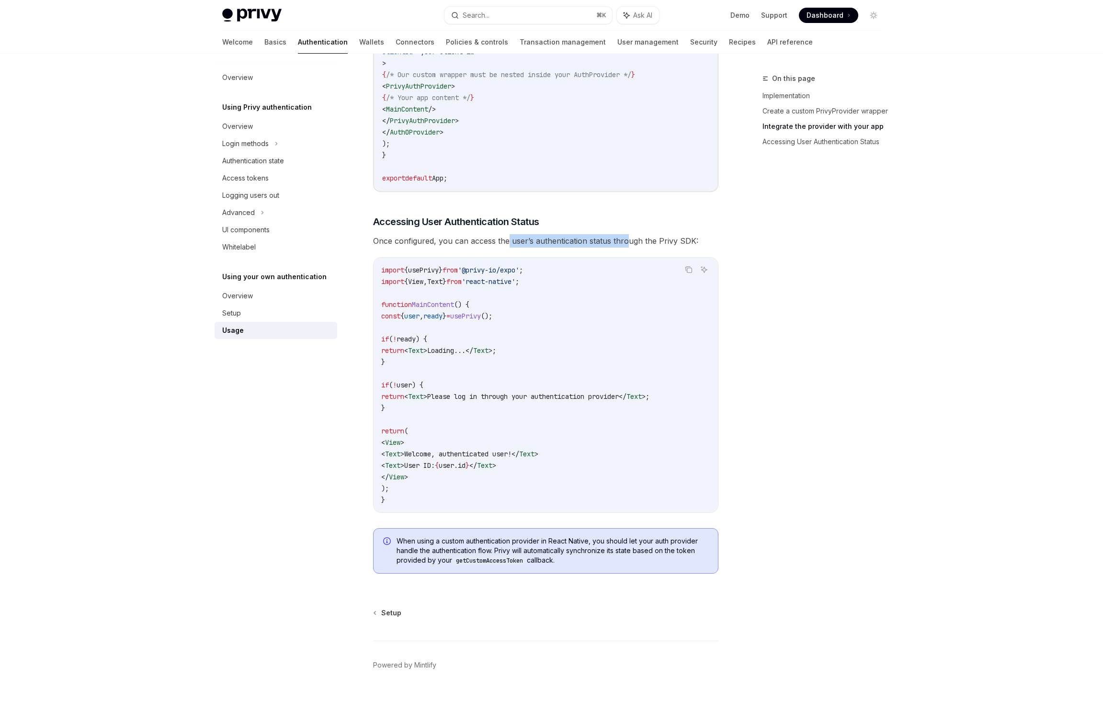
drag, startPoint x: 628, startPoint y: 246, endPoint x: 508, endPoint y: 250, distance: 119.8
click at [508, 248] on span "Once configured, you can access the user’s authentication status through the Pr…" at bounding box center [545, 240] width 345 height 13
drag, startPoint x: 421, startPoint y: 249, endPoint x: 497, endPoint y: 248, distance: 76.6
click at [497, 248] on span "Once configured, you can access the user’s authentication status through the Pr…" at bounding box center [545, 240] width 345 height 13
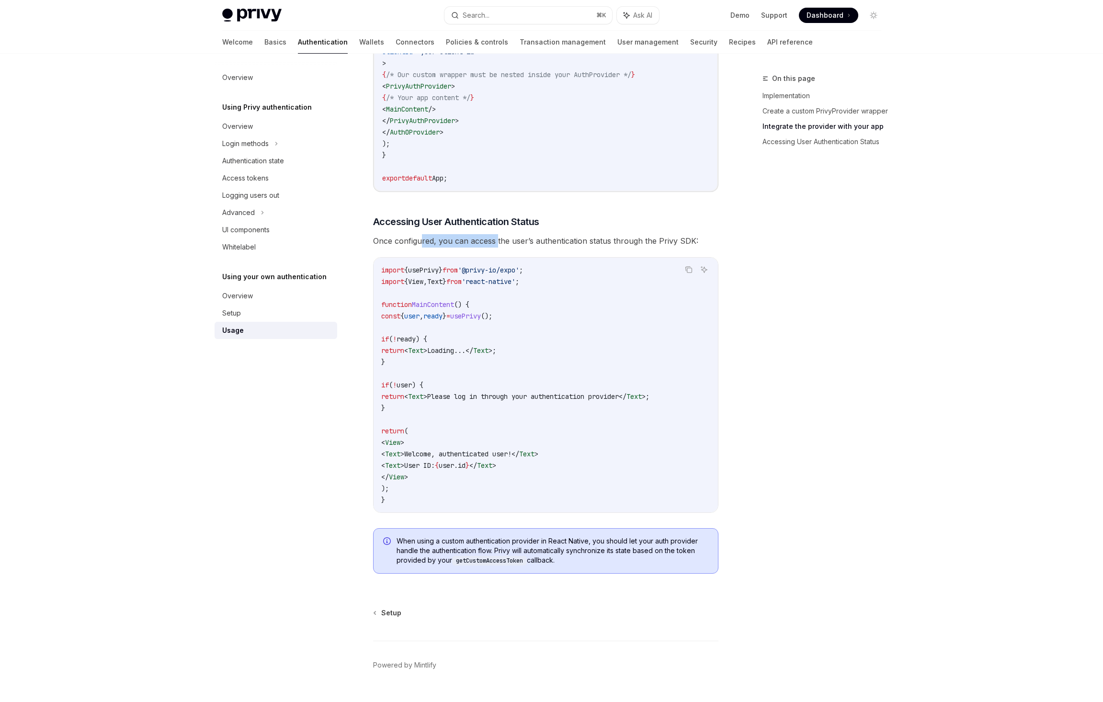
click at [497, 248] on span "Once configured, you can access the user’s authentication status through the Pr…" at bounding box center [545, 240] width 345 height 13
drag, startPoint x: 640, startPoint y: 254, endPoint x: 532, endPoint y: 259, distance: 107.4
drag, startPoint x: 473, startPoint y: 409, endPoint x: 555, endPoint y: 404, distance: 82.5
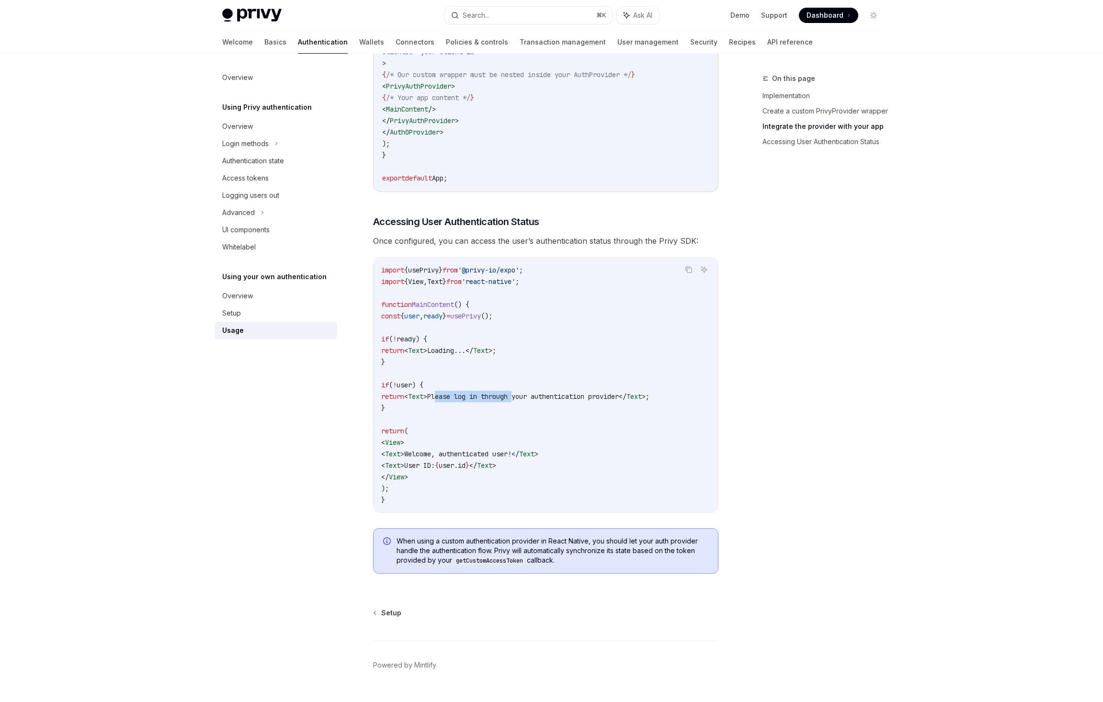
click at [555, 404] on code "import { usePrivy } from '@privy-io/expo' ; import { View , Text } from 'react-…" at bounding box center [545, 384] width 329 height 241
click at [555, 401] on span "Please log in through your authentication provider" at bounding box center [523, 396] width 192 height 9
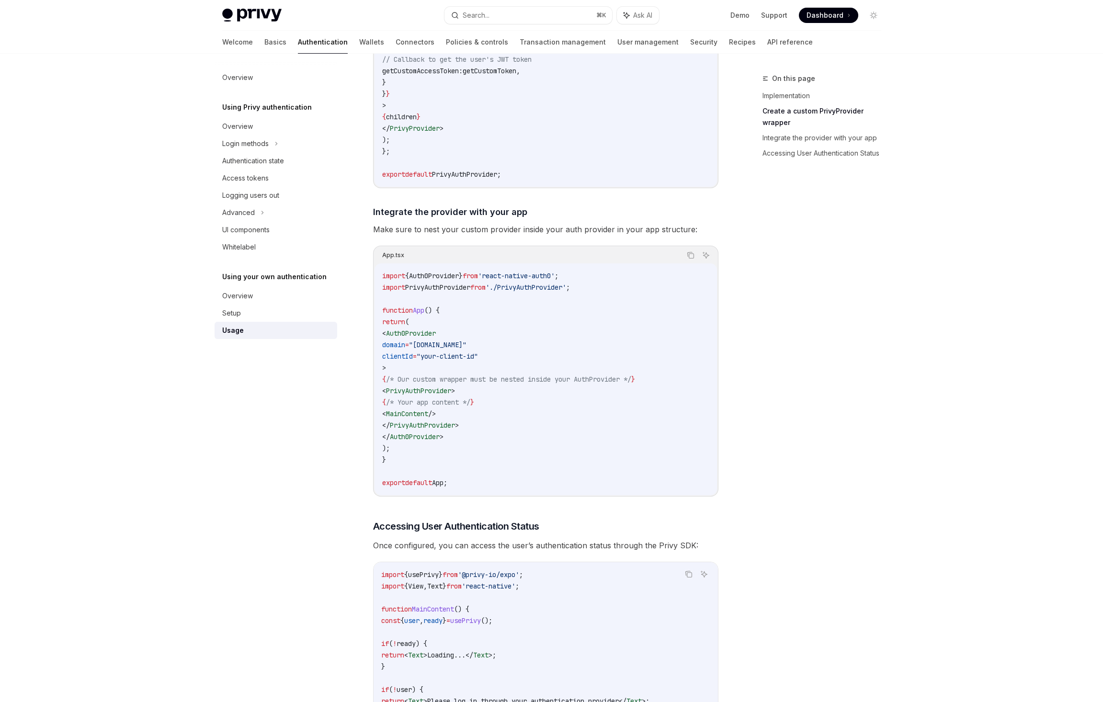
scroll to position [463, 0]
